Goal: Transaction & Acquisition: Purchase product/service

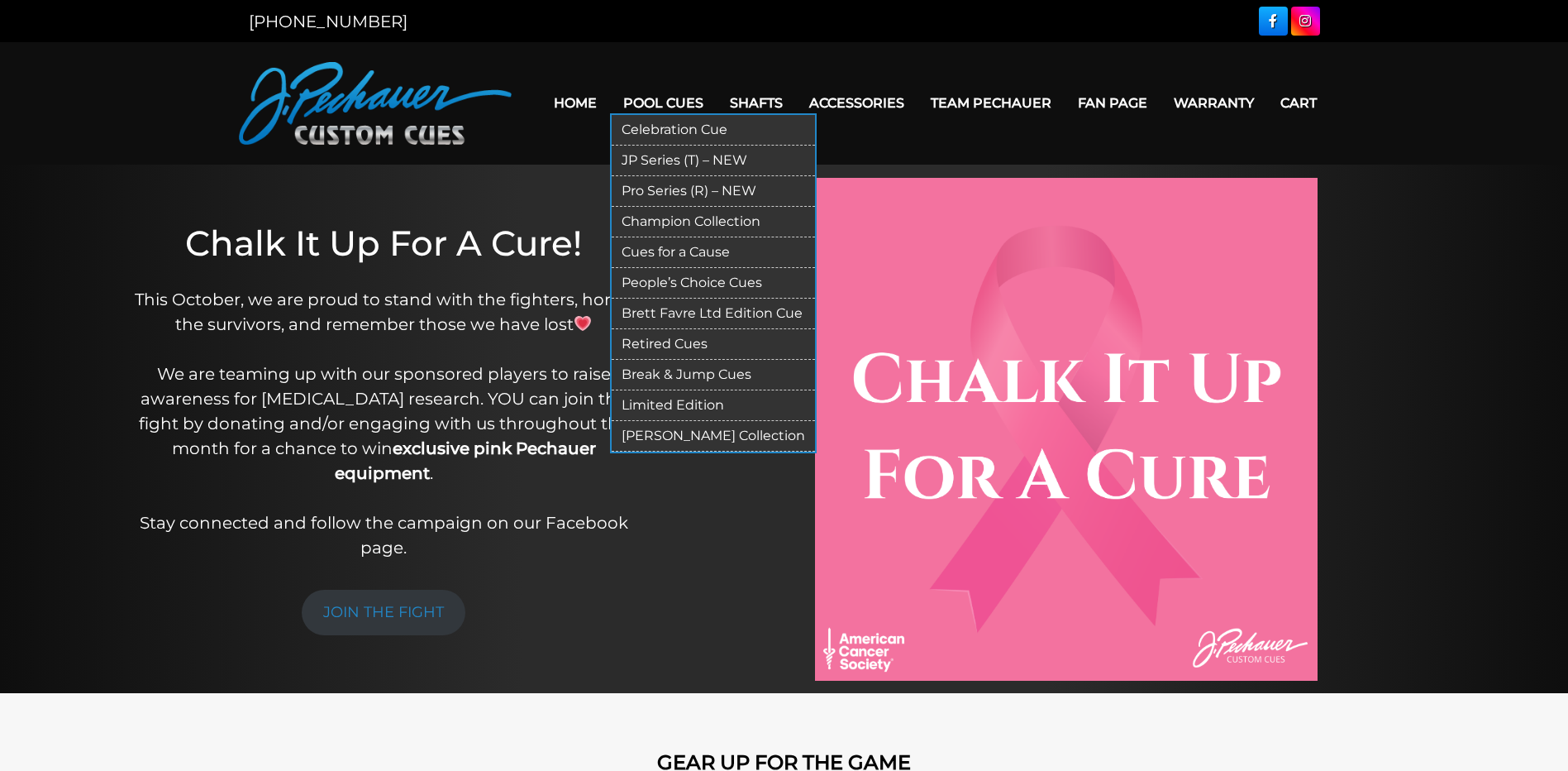
click at [682, 439] on link "[PERSON_NAME] Collection" at bounding box center [713, 436] width 203 height 31
click at [675, 223] on link "Champion Collection" at bounding box center [713, 222] width 203 height 31
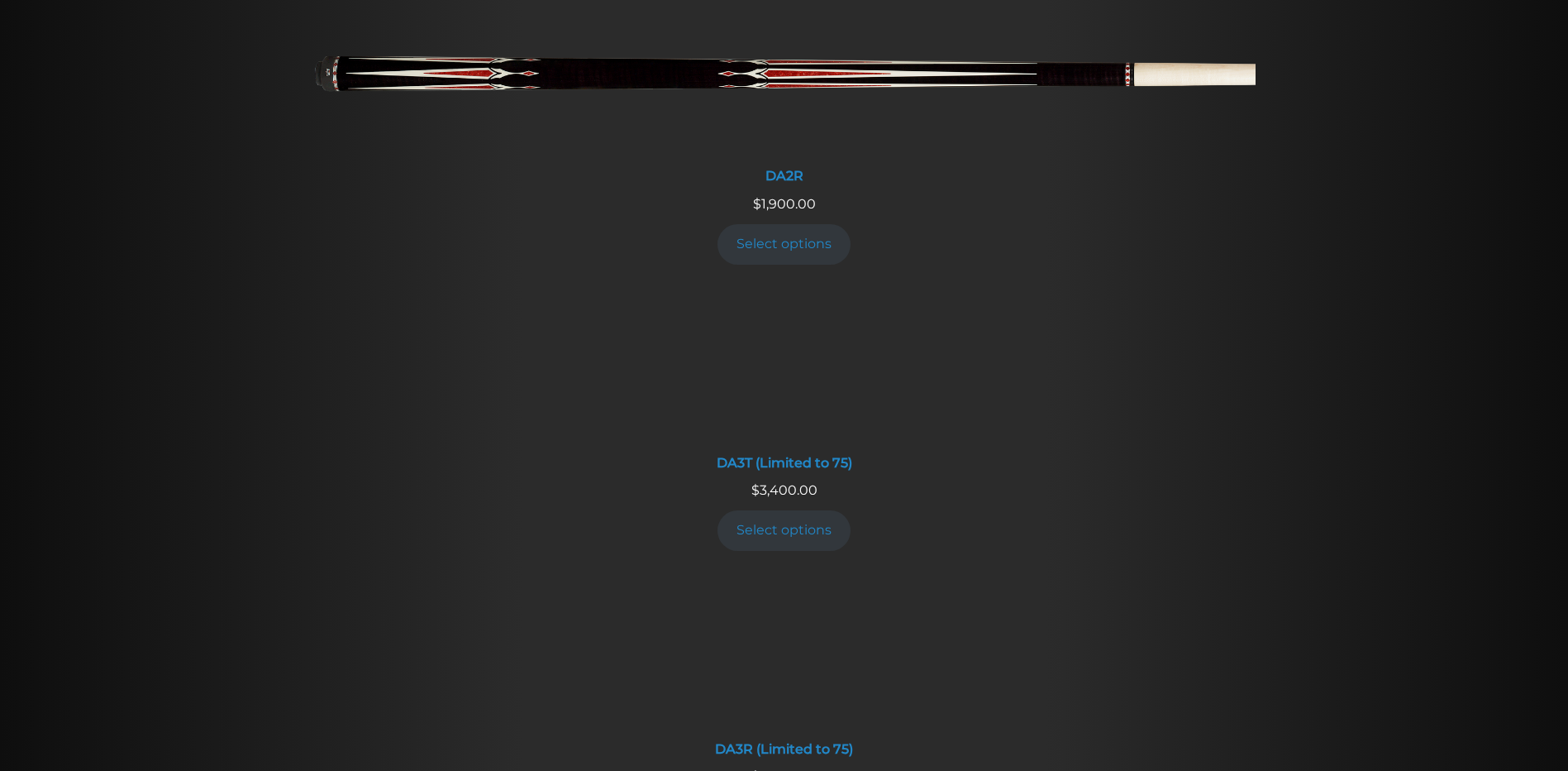
scroll to position [2885, 0]
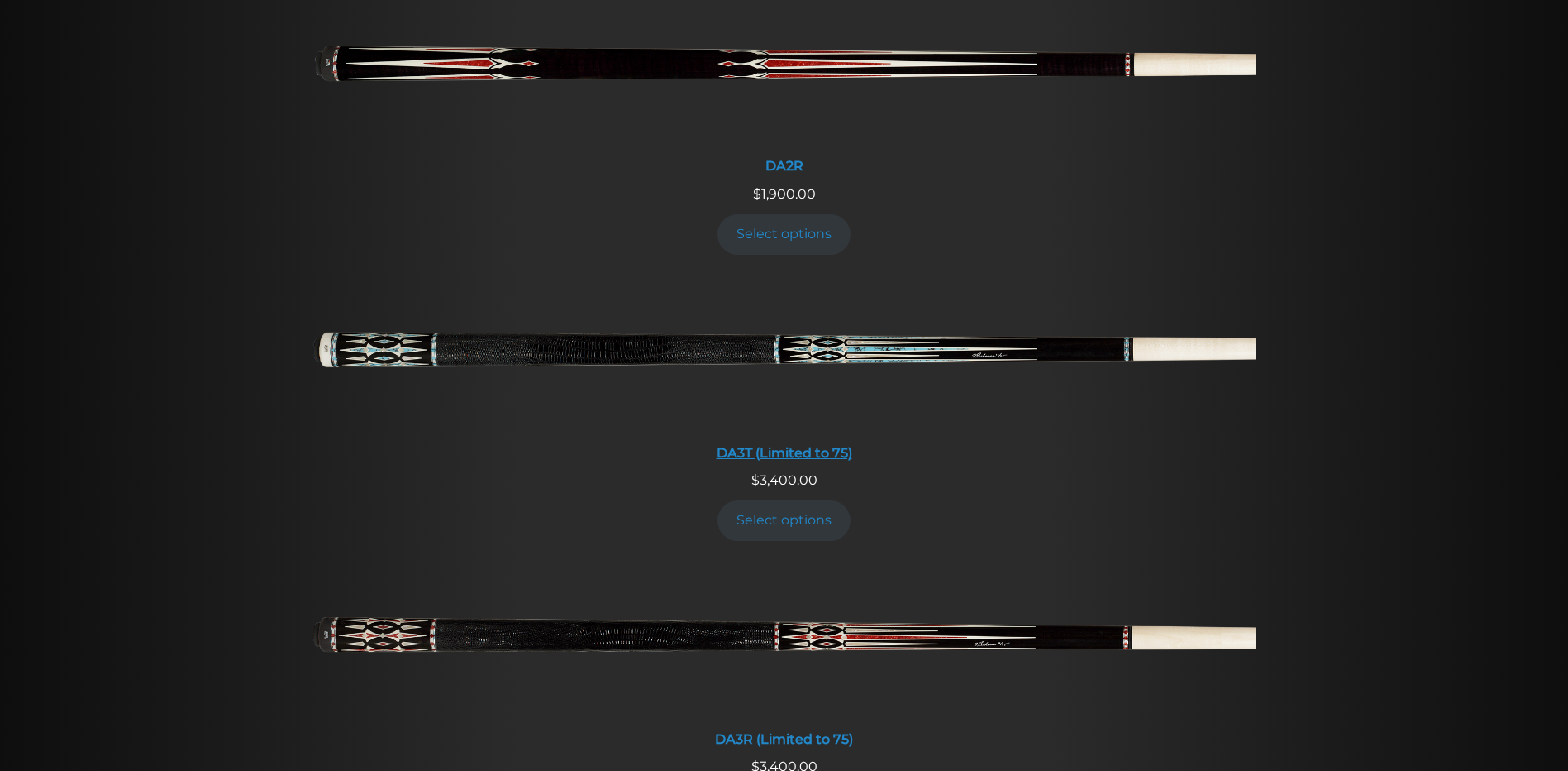
click at [824, 345] on img at bounding box center [784, 356] width 942 height 157
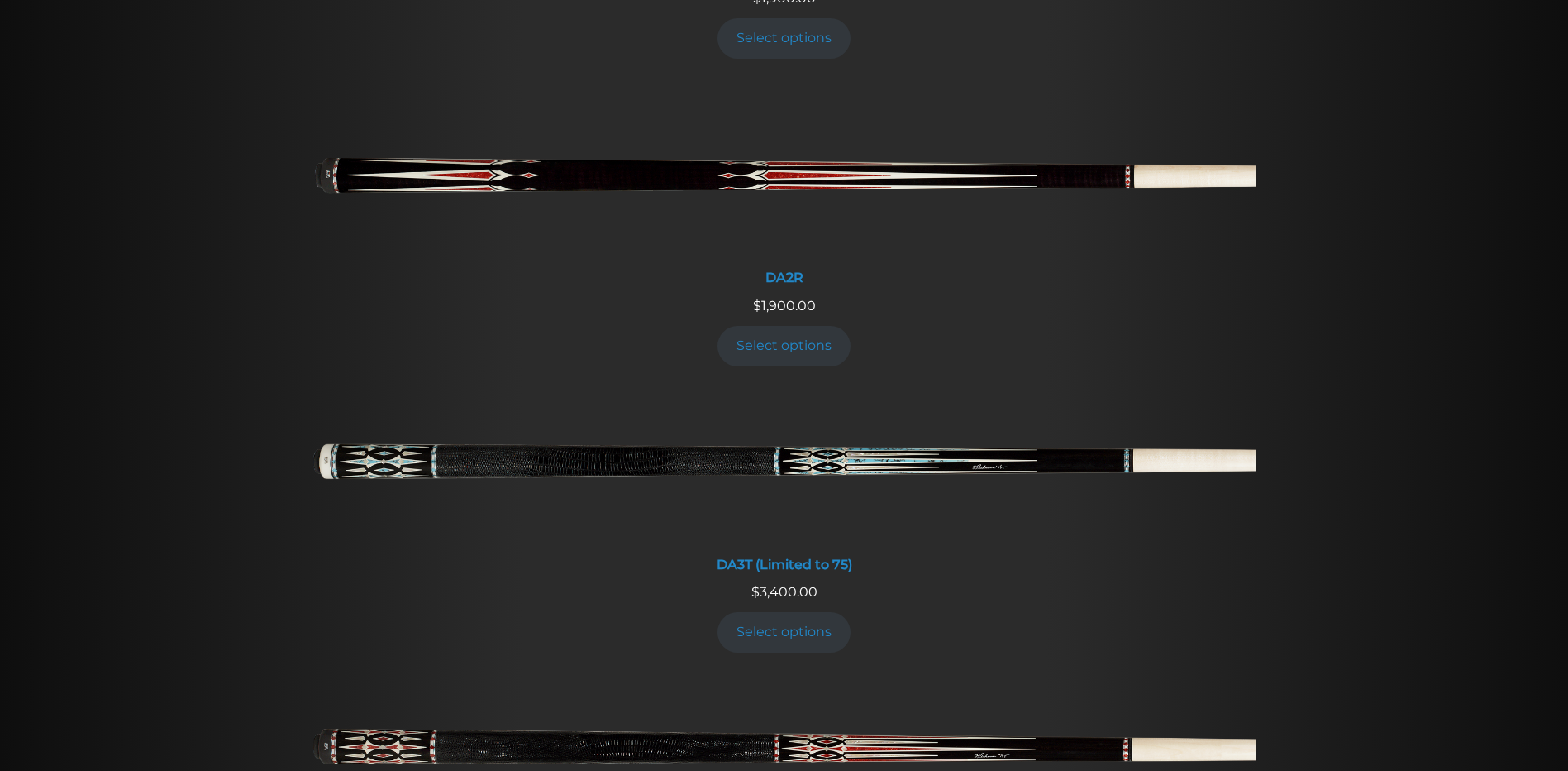
scroll to position [2773, 0]
